Goal: Information Seeking & Learning: Learn about a topic

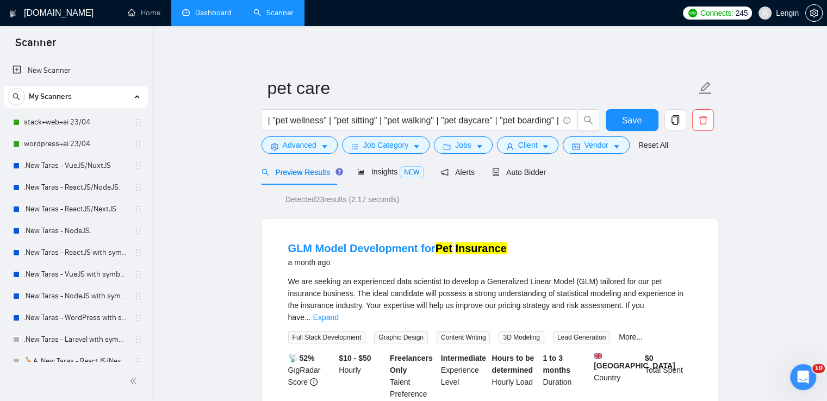
click at [224, 13] on link "Dashboard" at bounding box center [206, 12] width 49 height 9
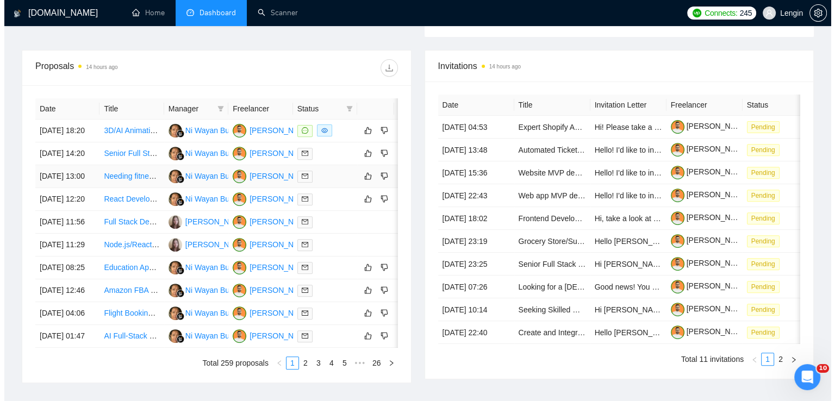
scroll to position [428, 0]
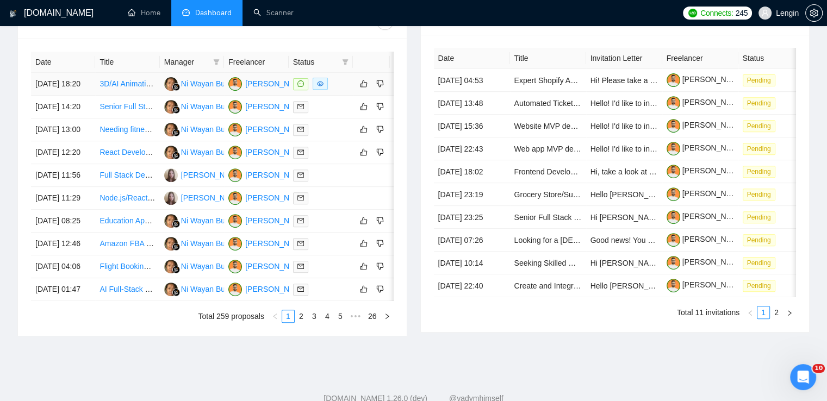
click at [142, 96] on td "3D/AI Animation Expert Needed for Reactor Startup Video" at bounding box center [127, 84] width 64 height 23
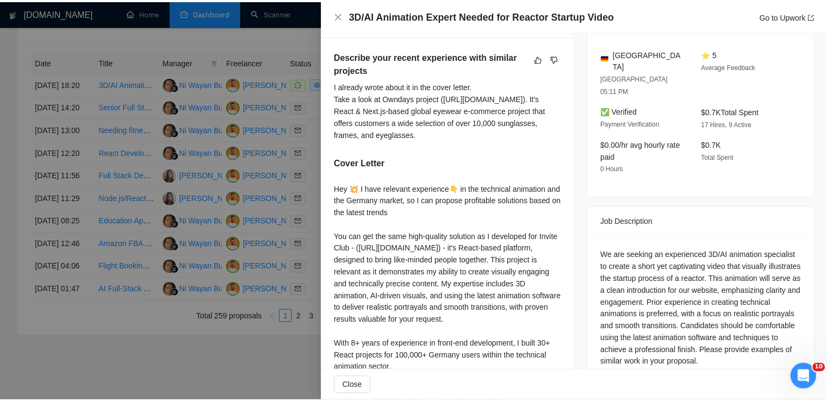
scroll to position [385, 0]
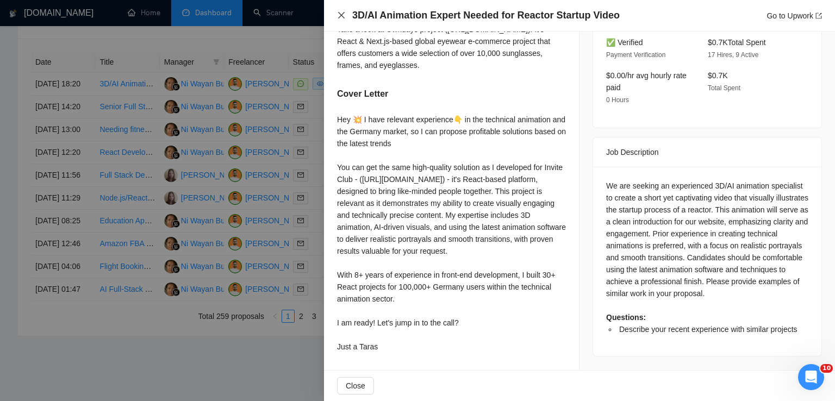
click at [339, 17] on icon "close" at bounding box center [341, 15] width 7 height 7
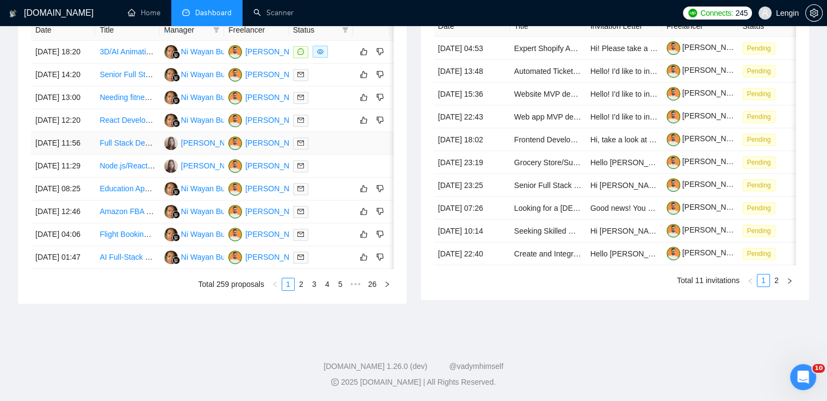
scroll to position [485, 0]
click at [303, 290] on link "2" at bounding box center [301, 284] width 12 height 12
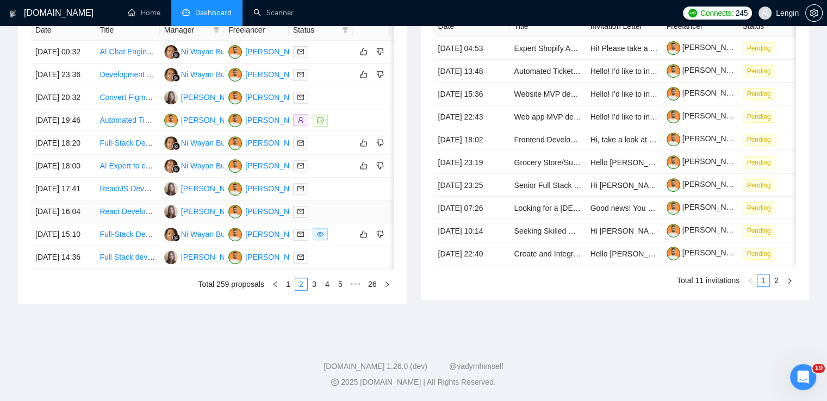
scroll to position [487, 0]
click at [318, 290] on link "3" at bounding box center [314, 284] width 12 height 12
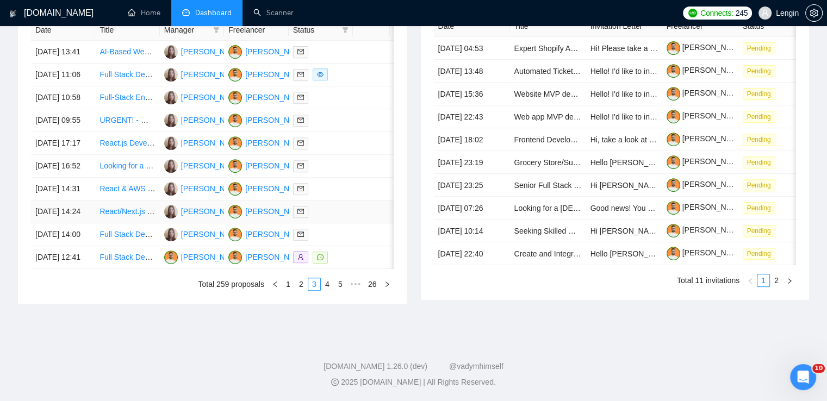
scroll to position [501, 0]
click at [289, 290] on link "1" at bounding box center [288, 284] width 12 height 12
